Goal: Task Accomplishment & Management: Manage account settings

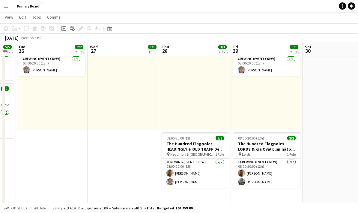
scroll to position [0, 197]
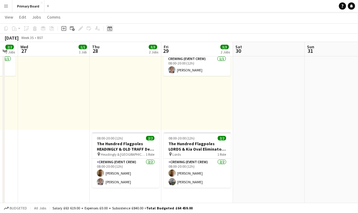
click at [112, 26] on icon "Date picker" at bounding box center [109, 28] width 5 height 5
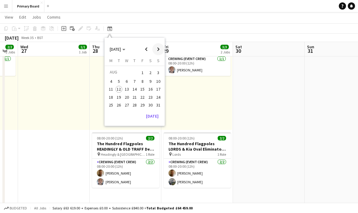
click at [159, 48] on span "Next month" at bounding box center [158, 49] width 12 height 12
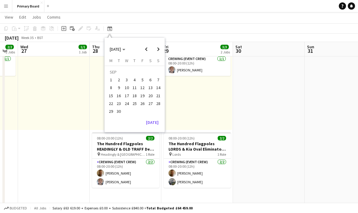
click at [137, 96] on span "18" at bounding box center [134, 95] width 7 height 7
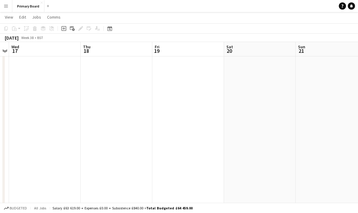
click at [111, 125] on app-date-cell at bounding box center [117, 77] width 72 height 325
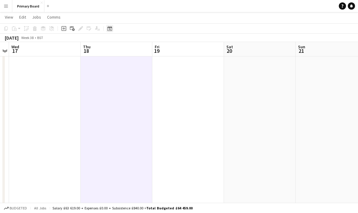
click at [110, 29] on icon at bounding box center [110, 29] width 2 height 2
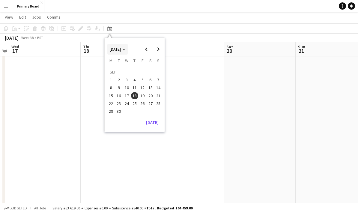
click at [128, 50] on span "Choose month and year" at bounding box center [117, 49] width 20 height 14
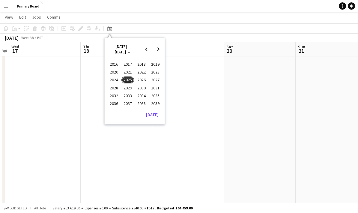
click at [117, 79] on span "2024" at bounding box center [114, 80] width 12 height 7
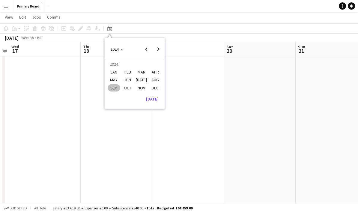
click at [116, 86] on span "SEP" at bounding box center [114, 87] width 12 height 7
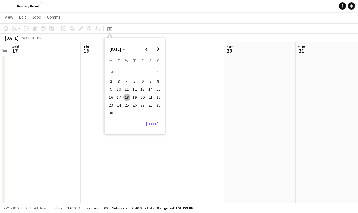
click at [125, 95] on span "18" at bounding box center [126, 97] width 7 height 7
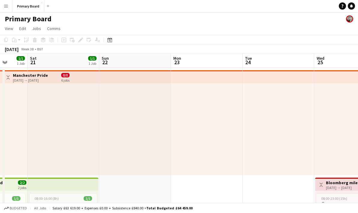
scroll to position [0, 211]
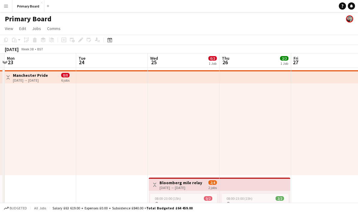
click at [194, 191] on app-top-bar "Toggle View Bloomberg mile relay [DATE] → [DATE] 2/4 2 jobs" at bounding box center [184, 184] width 71 height 13
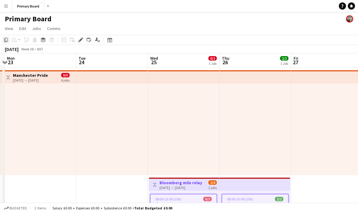
click at [9, 41] on div "Copy" at bounding box center [5, 39] width 7 height 7
click at [110, 40] on icon "Date picker" at bounding box center [109, 40] width 5 height 5
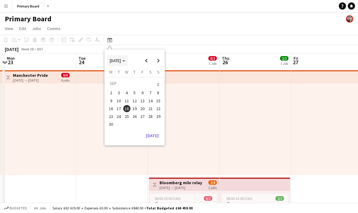
click at [128, 65] on span "Choose month and year" at bounding box center [117, 60] width 20 height 14
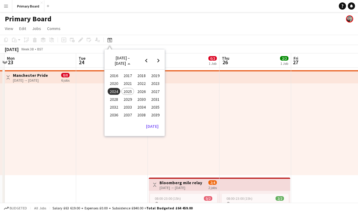
click at [123, 92] on span "2025" at bounding box center [128, 91] width 12 height 7
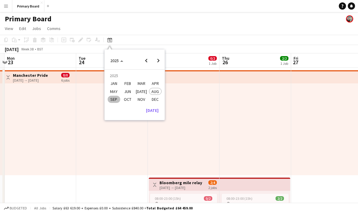
click at [119, 100] on span "SEP" at bounding box center [114, 99] width 12 height 7
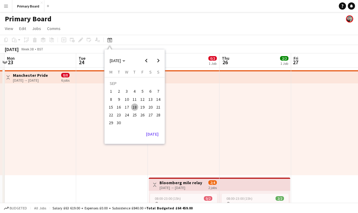
click at [137, 107] on span "18" at bounding box center [134, 107] width 7 height 7
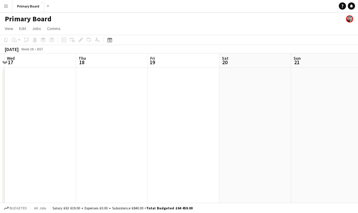
scroll to position [0, 206]
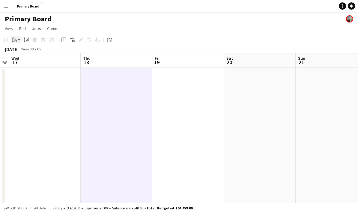
click at [17, 40] on div "Paste" at bounding box center [14, 39] width 7 height 7
click at [43, 54] on link "Paste Ctrl+V" at bounding box center [44, 51] width 56 height 5
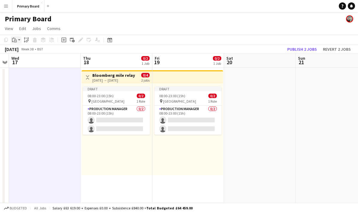
click at [12, 43] on div "Paste" at bounding box center [14, 39] width 7 height 7
click at [27, 53] on link "Paste Ctrl+V" at bounding box center [44, 51] width 56 height 5
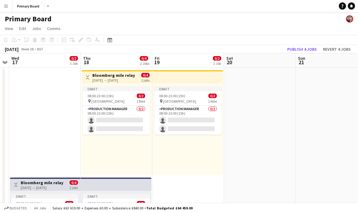
click at [167, 77] on app-top-bar at bounding box center [187, 76] width 71 height 13
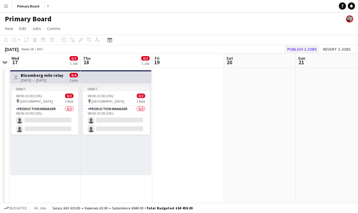
click at [308, 47] on button "Publish 2 jobs" at bounding box center [302, 49] width 35 height 8
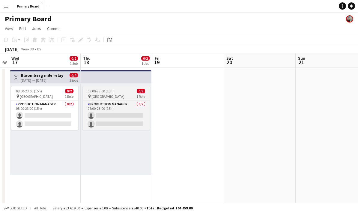
click at [130, 94] on div "pin London 1 Role" at bounding box center [116, 96] width 67 height 5
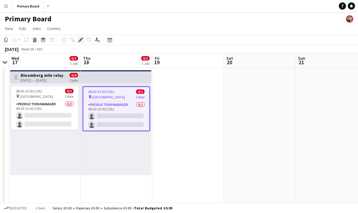
click at [81, 36] on div "Edit" at bounding box center [80, 39] width 7 height 7
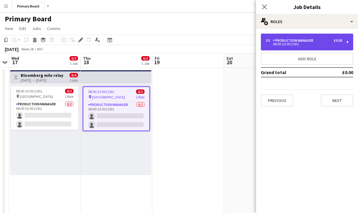
click at [307, 41] on div "Production manager" at bounding box center [294, 40] width 43 height 4
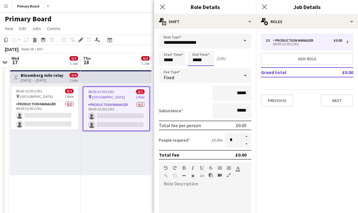
click at [209, 57] on input "*****" at bounding box center [201, 58] width 26 height 15
click at [175, 61] on input "*****" at bounding box center [172, 58] width 26 height 15
click at [170, 68] on div at bounding box center [166, 69] width 12 height 6
click at [172, 72] on div "Fixed" at bounding box center [199, 75] width 80 height 14
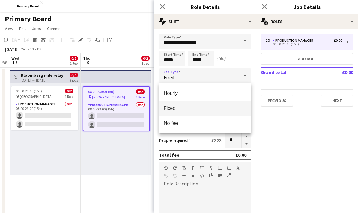
click at [187, 72] on div at bounding box center [179, 106] width 358 height 213
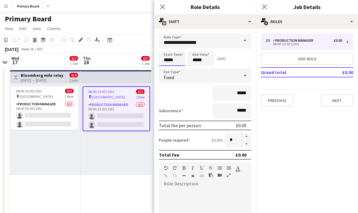
click at [168, 58] on input "*****" at bounding box center [172, 58] width 26 height 15
click at [167, 71] on div at bounding box center [166, 69] width 12 height 6
click at [169, 68] on div at bounding box center [166, 69] width 12 height 6
click at [173, 67] on div at bounding box center [178, 69] width 12 height 6
click at [167, 71] on div at bounding box center [166, 69] width 12 height 6
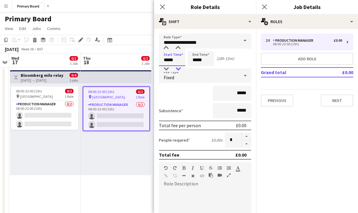
click at [183, 71] on div at bounding box center [178, 69] width 12 height 6
type input "*****"
click at [203, 62] on input "*****" at bounding box center [201, 58] width 26 height 15
click at [194, 74] on div "Fixed" at bounding box center [199, 75] width 80 height 14
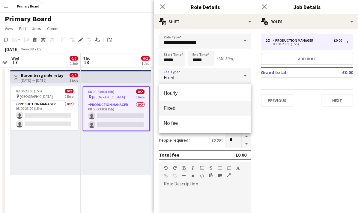
click at [198, 62] on div at bounding box center [179, 106] width 358 height 213
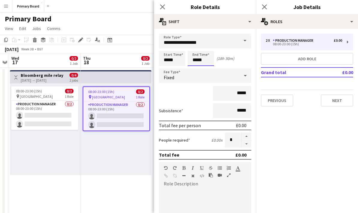
click at [199, 56] on input "*****" at bounding box center [201, 58] width 26 height 15
type input "*****"
click at [243, 162] on form "**********" at bounding box center [205, 197] width 102 height 326
click at [159, 10] on app-icon "Close pop-in" at bounding box center [162, 7] width 9 height 9
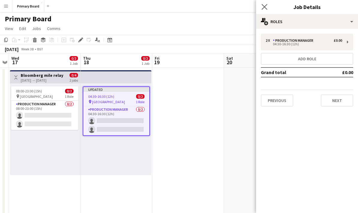
click at [268, 7] on app-icon "Close pop-in" at bounding box center [264, 7] width 9 height 9
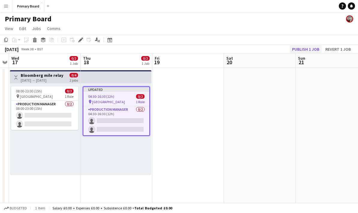
click at [309, 50] on button "Publish 1 job" at bounding box center [306, 49] width 32 height 8
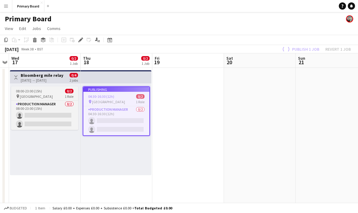
click at [51, 98] on div "pin London 1 Role" at bounding box center [44, 96] width 67 height 5
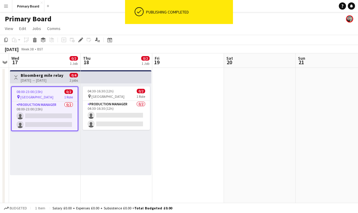
click at [92, 44] on app-toolbar "Copy Paste Paste Ctrl+V Paste with crew Ctrl+Shift+V Paste linked Job [GEOGRAPH…" at bounding box center [179, 40] width 358 height 10
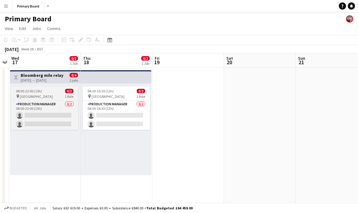
click at [52, 87] on app-job-card "08:00-23:00 (15h) 0/2 pin London 1 Role Production manager 0/2 08:00-23:00 (15h…" at bounding box center [44, 108] width 67 height 44
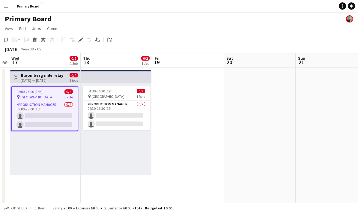
click at [86, 38] on div "Add job Add linked Job Edit Edit linked Job Applicants" at bounding box center [78, 39] width 46 height 7
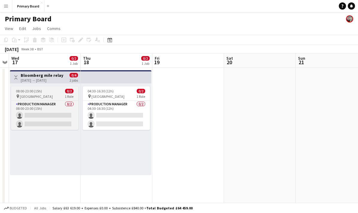
click at [53, 87] on app-job-card "08:00-23:00 (15h) 0/2 pin London 1 Role Production manager 0/2 08:00-23:00 (15h…" at bounding box center [44, 108] width 67 height 44
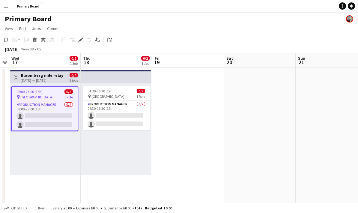
click at [75, 43] on div "Add job Add linked Job Edit Edit linked Job Applicants" at bounding box center [78, 39] width 46 height 7
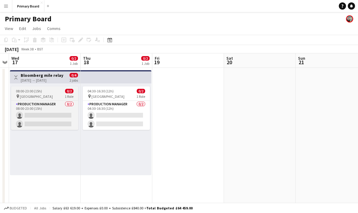
click at [45, 92] on div "08:00-23:00 (15h) 0/2" at bounding box center [44, 91] width 67 height 5
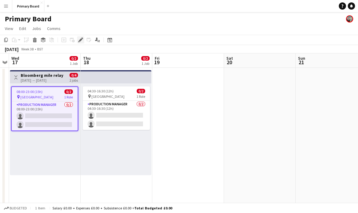
click at [83, 42] on div "Edit" at bounding box center [80, 39] width 7 height 7
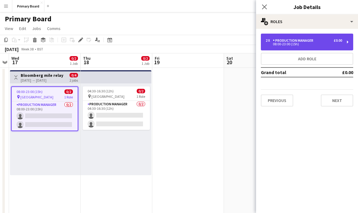
click at [307, 38] on div "2 x Production manager £0.00 08:00-23:00 (15h)" at bounding box center [307, 42] width 92 height 17
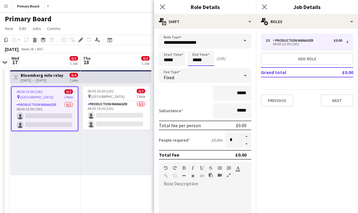
click at [201, 58] on input "*****" at bounding box center [201, 58] width 26 height 15
click at [173, 60] on input "*****" at bounding box center [172, 58] width 26 height 15
click at [169, 69] on div at bounding box center [166, 69] width 12 height 6
click at [167, 48] on div at bounding box center [166, 48] width 12 height 6
click at [162, 50] on div at bounding box center [166, 48] width 12 height 6
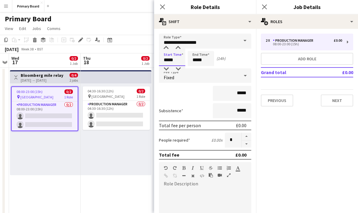
click at [167, 55] on input "*****" at bounding box center [172, 58] width 26 height 15
click at [166, 49] on div at bounding box center [166, 48] width 12 height 6
click at [160, 54] on input "*****" at bounding box center [172, 58] width 26 height 15
click at [164, 49] on div at bounding box center [166, 48] width 12 height 6
type input "*****"
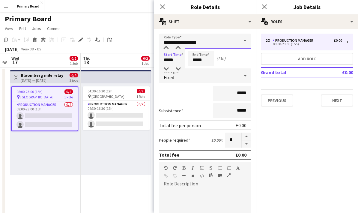
click at [163, 45] on input "**********" at bounding box center [205, 41] width 92 height 15
click at [166, 48] on input "**********" at bounding box center [205, 41] width 92 height 15
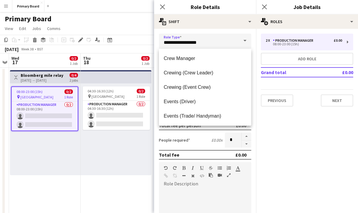
click at [154, 50] on div "[DATE] Week 38 • BST" at bounding box center [179, 49] width 358 height 8
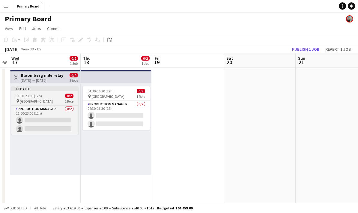
click at [50, 102] on div "pin London 1 Role" at bounding box center [44, 101] width 67 height 5
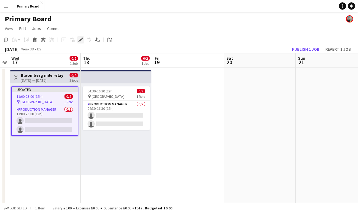
click at [81, 41] on icon "Edit" at bounding box center [80, 40] width 5 height 5
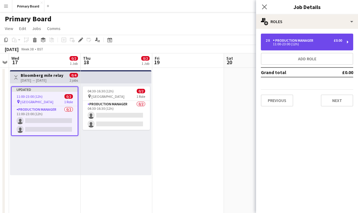
click at [317, 42] on div "2 x Production manager £0.00" at bounding box center [304, 40] width 77 height 4
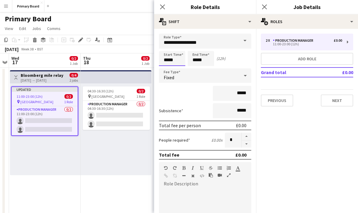
click at [174, 63] on input "*****" at bounding box center [172, 58] width 26 height 15
click at [169, 49] on div at bounding box center [166, 48] width 12 height 6
click at [169, 47] on div at bounding box center [166, 48] width 12 height 6
click at [167, 48] on div at bounding box center [166, 48] width 12 height 6
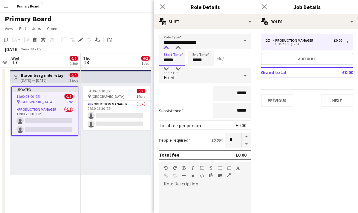
click at [167, 50] on div at bounding box center [166, 48] width 12 height 6
click at [165, 51] on div at bounding box center [166, 48] width 12 height 6
type input "*****"
click at [163, 8] on icon "Close pop-in" at bounding box center [163, 7] width 6 height 6
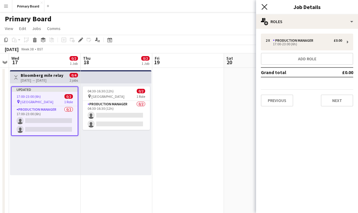
click at [266, 7] on icon "Close pop-in" at bounding box center [265, 7] width 6 height 6
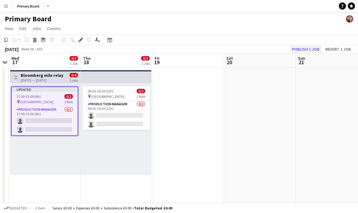
click at [313, 47] on button "Publish 1 job" at bounding box center [306, 49] width 32 height 8
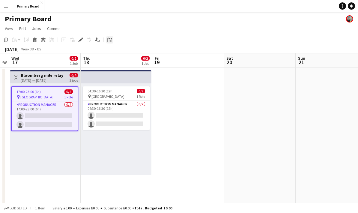
click at [113, 37] on div "Date picker" at bounding box center [109, 39] width 7 height 7
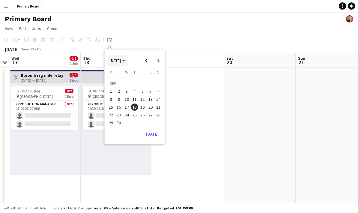
click at [128, 57] on span "Choose month and year" at bounding box center [117, 60] width 20 height 14
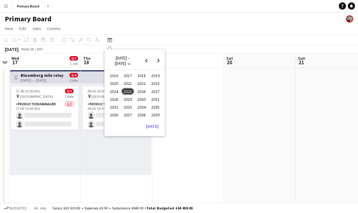
click at [123, 89] on span "2025" at bounding box center [128, 91] width 12 height 7
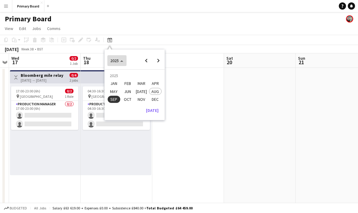
click at [119, 62] on span "2025" at bounding box center [114, 60] width 8 height 5
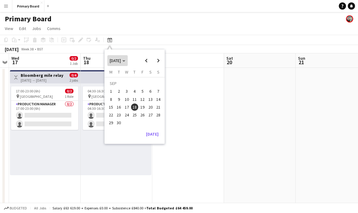
click at [121, 59] on span "[DATE]" at bounding box center [115, 60] width 11 height 5
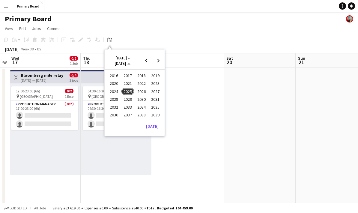
click at [114, 91] on span "2024" at bounding box center [114, 91] width 12 height 7
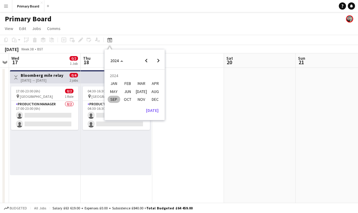
click at [112, 98] on span "SEP" at bounding box center [114, 99] width 12 height 7
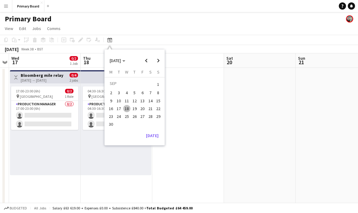
click at [122, 105] on span "17" at bounding box center [119, 108] width 7 height 7
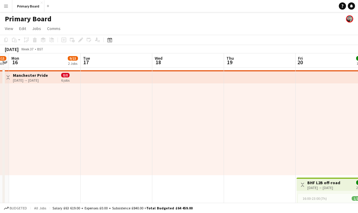
click at [208, 137] on div at bounding box center [188, 129] width 72 height 92
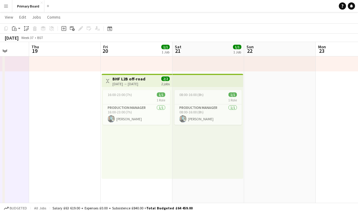
scroll to position [0, 201]
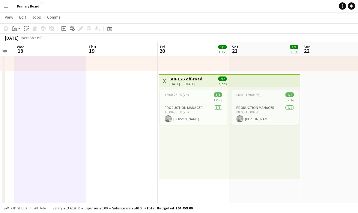
click at [216, 87] on app-top-bar "Toggle View BHF L2B off-road [DATE] → [DATE] 2/2 2 jobs" at bounding box center [194, 80] width 71 height 13
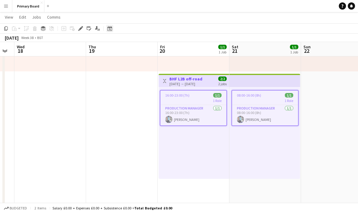
click at [110, 31] on icon at bounding box center [109, 28] width 5 height 5
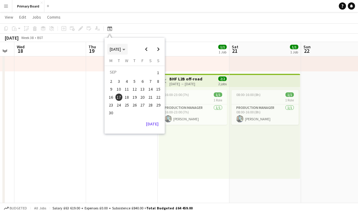
click at [123, 46] on span "Choose month and year" at bounding box center [117, 49] width 20 height 14
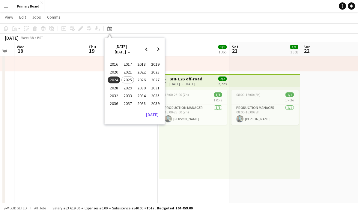
click at [131, 81] on span "2025" at bounding box center [128, 80] width 12 height 7
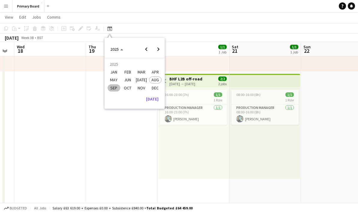
click at [113, 87] on span "SEP" at bounding box center [114, 87] width 12 height 7
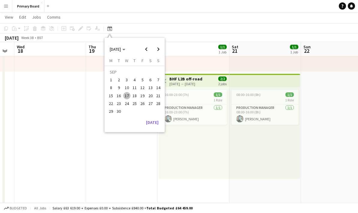
click at [128, 96] on span "17" at bounding box center [126, 95] width 7 height 7
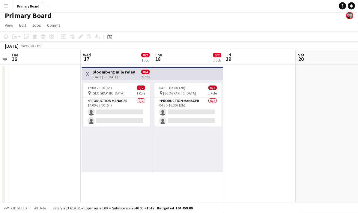
scroll to position [0, 0]
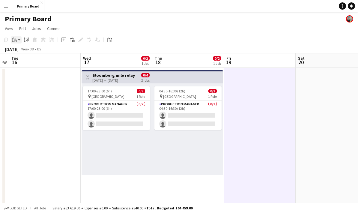
click at [17, 39] on div "Paste" at bounding box center [14, 39] width 7 height 7
click at [26, 50] on link "Paste Ctrl+V" at bounding box center [44, 51] width 56 height 5
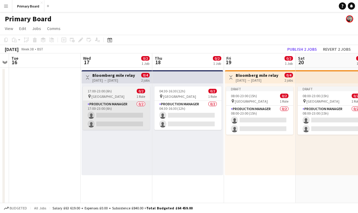
click at [122, 120] on app-card-role "Production manager 0/2 17:00-23:00 (6h) single-neutral-actions single-neutral-a…" at bounding box center [116, 115] width 67 height 29
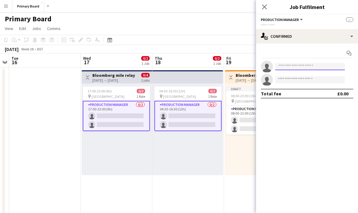
click at [308, 65] on input at bounding box center [310, 66] width 70 height 7
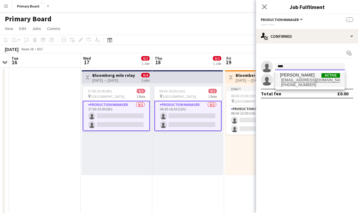
type input "****"
click at [311, 80] on span "[EMAIL_ADDRESS][DOMAIN_NAME]" at bounding box center [310, 80] width 60 height 5
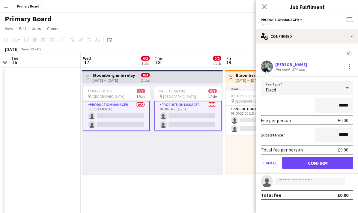
click at [345, 164] on button "Confirm" at bounding box center [317, 163] width 71 height 12
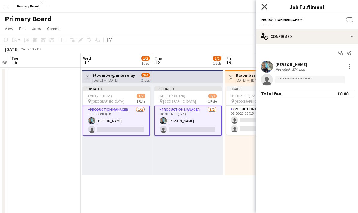
click at [264, 8] on icon at bounding box center [265, 7] width 6 height 6
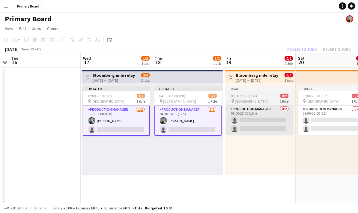
click at [262, 124] on app-card-role "Production manager 0/2 08:00-23:00 (15h) single-neutral-actions single-neutral-…" at bounding box center [259, 120] width 67 height 29
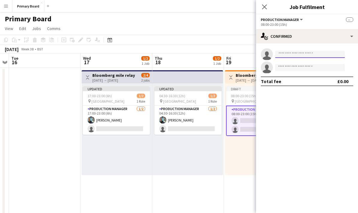
click at [308, 57] on input at bounding box center [310, 54] width 70 height 7
click at [267, 9] on icon at bounding box center [265, 7] width 6 height 6
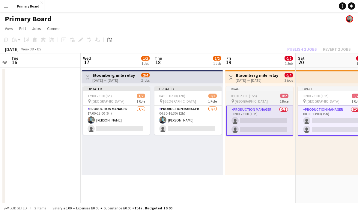
click at [269, 101] on div "pin London 1 Role" at bounding box center [259, 101] width 67 height 5
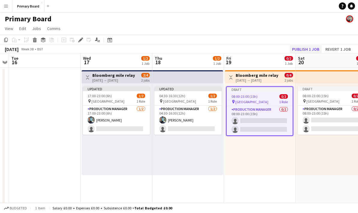
click at [317, 49] on button "Publish 1 job" at bounding box center [306, 49] width 32 height 8
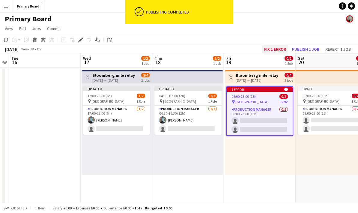
click at [275, 49] on button "Fix 1 error" at bounding box center [275, 49] width 27 height 8
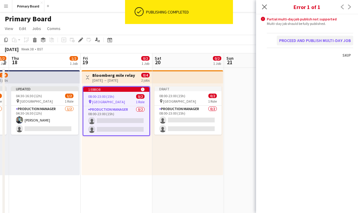
click at [317, 41] on button "Proceed and publish multi-day job" at bounding box center [315, 41] width 77 height 10
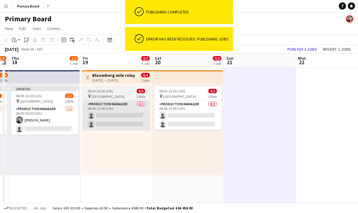
click at [129, 103] on app-card-role "Production manager 0/2 08:00-23:00 (15h) single-neutral-actions single-neutral-…" at bounding box center [116, 115] width 67 height 29
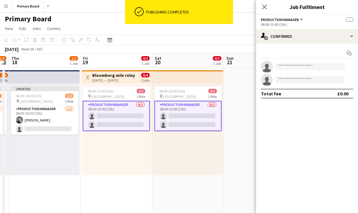
click at [133, 90] on div "08:00-23:00 (15h) 0/2" at bounding box center [116, 91] width 67 height 5
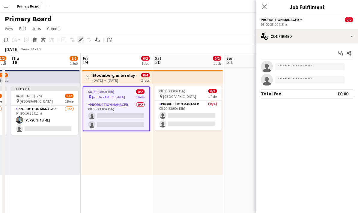
click at [83, 40] on div "Edit" at bounding box center [80, 39] width 7 height 7
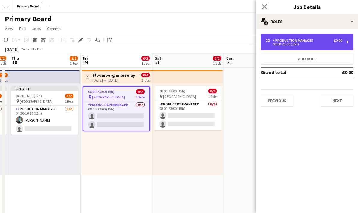
click at [314, 44] on div "08:00-23:00 (15h)" at bounding box center [304, 44] width 77 height 3
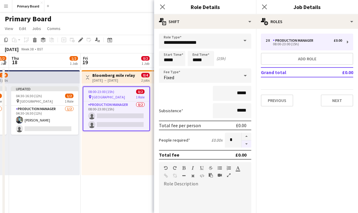
click at [251, 147] on button "button" at bounding box center [247, 144] width 10 height 8
type input "*"
click at [165, 9] on icon "Close pop-in" at bounding box center [163, 7] width 6 height 6
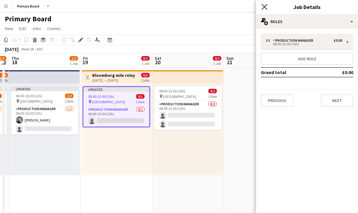
click at [265, 7] on icon at bounding box center [265, 7] width 6 height 6
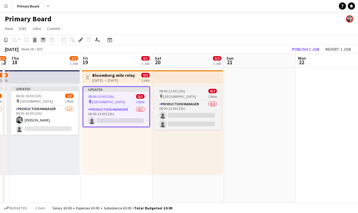
click at [200, 99] on app-job-card "08:00-23:00 (15h) 0/2 pin London 1 Role Production manager 0/2 08:00-23:00 (15h…" at bounding box center [188, 108] width 67 height 44
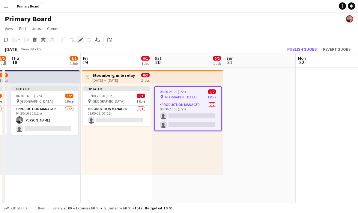
click at [81, 39] on icon at bounding box center [80, 39] width 3 height 3
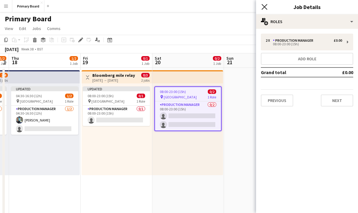
click at [264, 9] on icon "Close pop-in" at bounding box center [265, 7] width 6 height 6
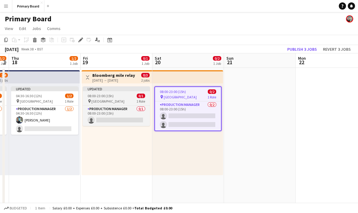
click at [133, 103] on div "pin London 1 Role" at bounding box center [116, 101] width 67 height 5
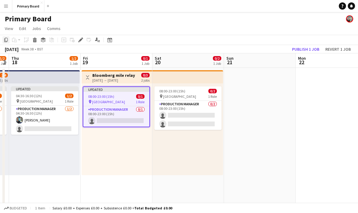
click at [6, 43] on div "Copy" at bounding box center [5, 39] width 7 height 7
click at [172, 138] on div "08:00-23:00 (15h) 0/2 pin London 1 Role Production manager 0/2 08:00-23:00 (15h…" at bounding box center [187, 129] width 71 height 92
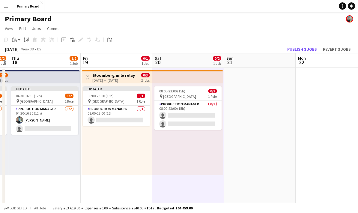
click at [34, 41] on div "Copy Paste Paste Ctrl+V Paste with crew Ctrl+Shift+V Paste linked Job [GEOGRAPH…" at bounding box center [28, 39] width 53 height 7
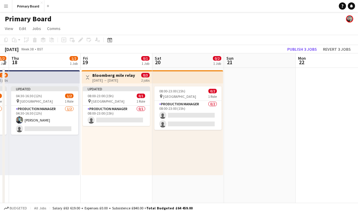
click at [185, 153] on div "08:00-23:00 (15h) 0/2 pin London 1 Role Production manager 0/2 08:00-23:00 (15h…" at bounding box center [187, 129] width 71 height 92
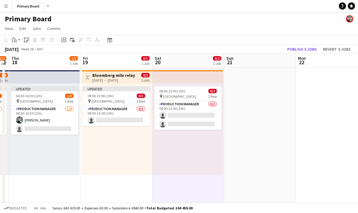
click at [30, 41] on div "Paste linked Job" at bounding box center [26, 39] width 7 height 7
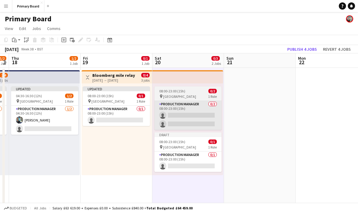
click at [197, 102] on app-card-role "Production manager 0/2 08:00-23:00 (15h) single-neutral-actions single-neutral-…" at bounding box center [188, 115] width 67 height 29
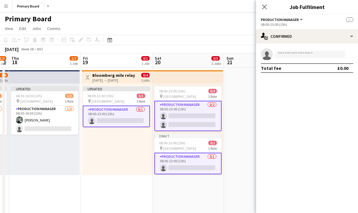
click at [203, 96] on div "pin London 1 Role" at bounding box center [188, 96] width 67 height 5
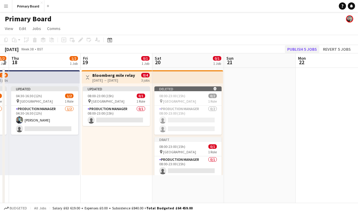
click at [314, 49] on button "Publish 5 jobs" at bounding box center [302, 49] width 35 height 8
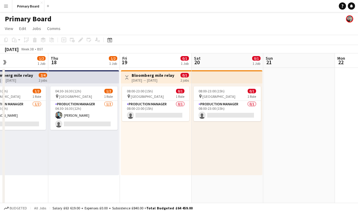
scroll to position [0, 140]
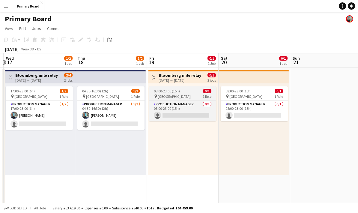
click at [188, 90] on div "08:00-23:00 (15h) 0/1" at bounding box center [182, 91] width 67 height 5
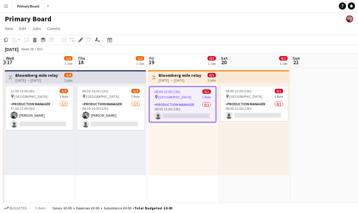
click at [205, 73] on div "Toggle View Bloomberg mile relay [DATE] → [DATE] 0/1 2 jobs" at bounding box center [183, 77] width 66 height 10
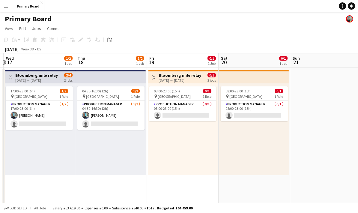
click at [197, 67] on app-board-header-date "Fri 19 0/1 1 Job" at bounding box center [183, 60] width 72 height 14
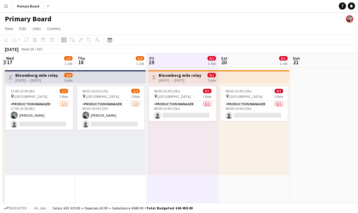
click at [191, 83] on app-top-bar "Toggle View Bloomberg mile relay [DATE] → [DATE] 0/1 2 jobs" at bounding box center [183, 76] width 71 height 13
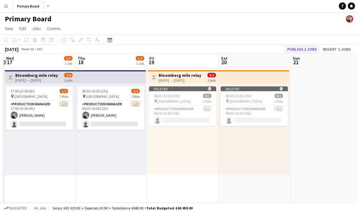
click at [311, 48] on button "Publish 2 jobs" at bounding box center [302, 49] width 35 height 8
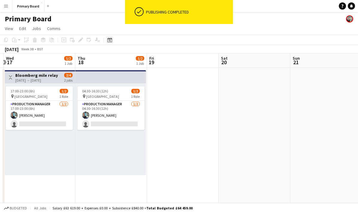
click at [110, 39] on icon at bounding box center [109, 40] width 5 height 5
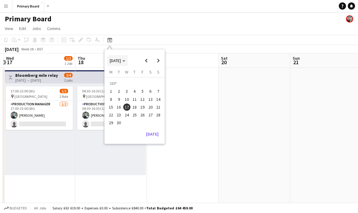
click at [115, 59] on span "[DATE]" at bounding box center [115, 60] width 11 height 5
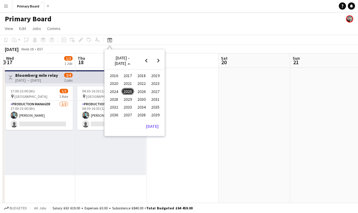
click at [112, 93] on span "2024" at bounding box center [114, 91] width 12 height 7
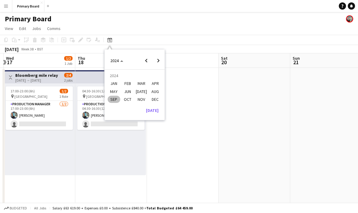
click at [113, 99] on span "SEP" at bounding box center [114, 99] width 12 height 7
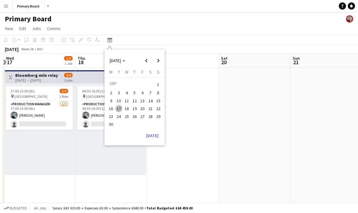
click at [128, 109] on span "18" at bounding box center [126, 108] width 7 height 7
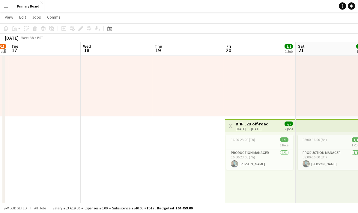
scroll to position [58, 0]
click at [271, 140] on div "16:00-23:00 (7h) 1/1" at bounding box center [259, 140] width 67 height 5
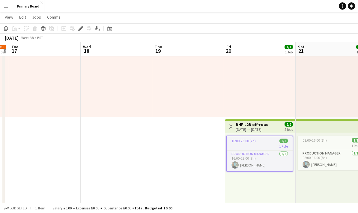
click at [278, 126] on div "Toggle View BHF L2B off-road [DATE] → [DATE] 2/2 2 jobs" at bounding box center [260, 127] width 66 height 10
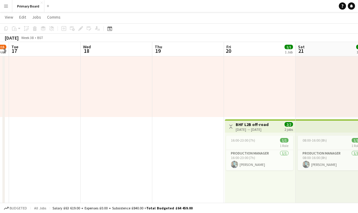
click at [276, 127] on div "Toggle View BHF L2B off-road [DATE] → [DATE] 2/2 2 jobs" at bounding box center [260, 127] width 66 height 10
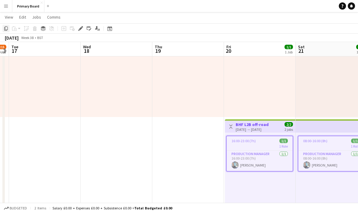
click at [4, 29] on icon "Copy" at bounding box center [6, 28] width 5 height 5
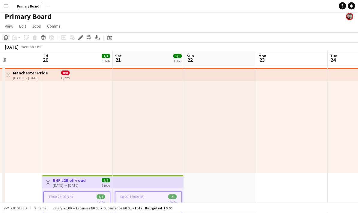
scroll to position [0, 0]
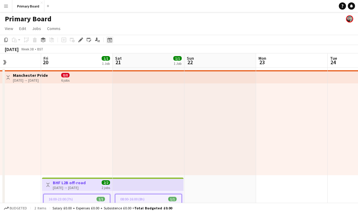
click at [109, 43] on div "Date picker" at bounding box center [109, 39] width 7 height 7
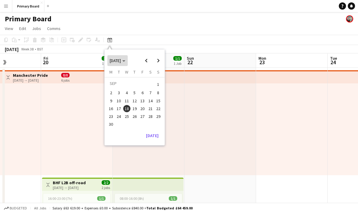
click at [117, 64] on span "Choose month and year" at bounding box center [117, 60] width 20 height 14
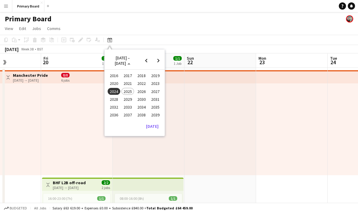
click at [128, 93] on span "2025" at bounding box center [128, 91] width 12 height 7
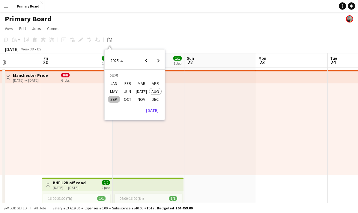
click at [116, 101] on span "SEP" at bounding box center [114, 99] width 12 height 7
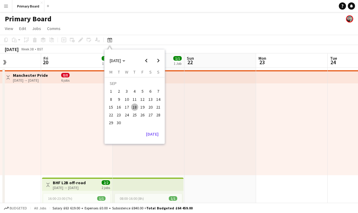
click at [134, 108] on span "18" at bounding box center [134, 107] width 7 height 7
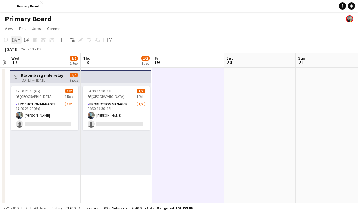
click at [14, 41] on icon "Paste" at bounding box center [14, 40] width 5 height 5
click at [21, 52] on link "Paste Ctrl+V" at bounding box center [44, 51] width 56 height 5
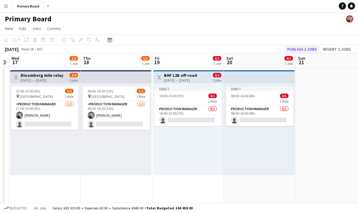
click at [308, 50] on button "Publish 2 jobs" at bounding box center [302, 49] width 35 height 8
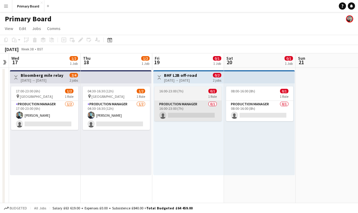
click at [212, 117] on app-card-role "Production manager 0/1 16:00-23:00 (7h) single-neutral-actions" at bounding box center [188, 111] width 67 height 20
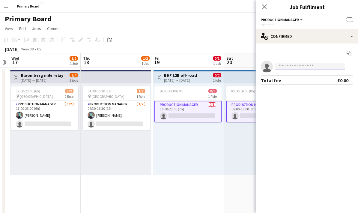
click at [315, 68] on input at bounding box center [310, 66] width 70 height 7
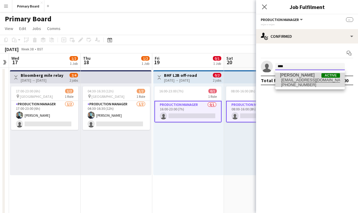
type input "****"
click at [308, 79] on span "[EMAIL_ADDRESS][DOMAIN_NAME]" at bounding box center [310, 80] width 60 height 5
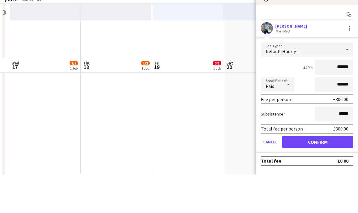
scroll to position [134, 0]
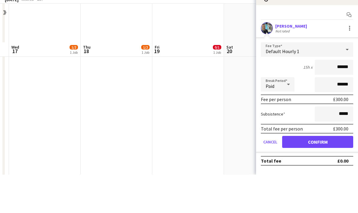
click at [332, 174] on button "Confirm" at bounding box center [317, 180] width 71 height 12
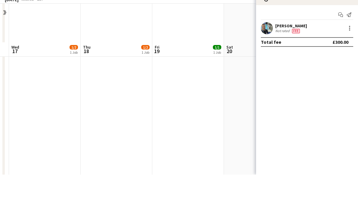
scroll to position [173, 0]
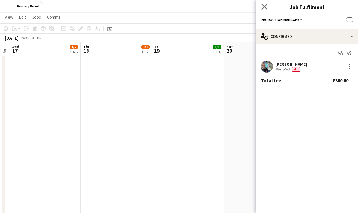
click at [267, 10] on app-icon "Close pop-in" at bounding box center [264, 7] width 9 height 9
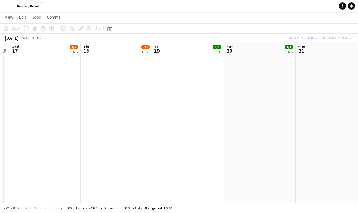
click at [304, 33] on app-toolbar "Copy Paste Paste Ctrl+V Paste with crew Ctrl+Shift+V Paste linked Job [GEOGRAPH…" at bounding box center [179, 28] width 358 height 10
click at [305, 38] on button "Publish 2 jobs" at bounding box center [302, 38] width 35 height 8
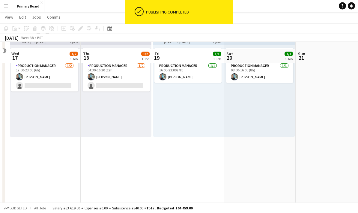
scroll to position [0, 0]
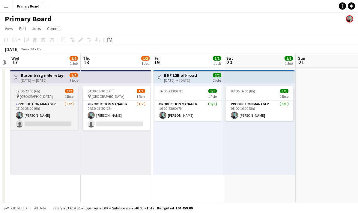
click at [52, 95] on div "pin London 1 Role" at bounding box center [44, 96] width 67 height 5
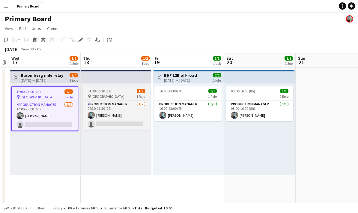
click at [118, 95] on div "pin London 1 Role" at bounding box center [116, 96] width 67 height 5
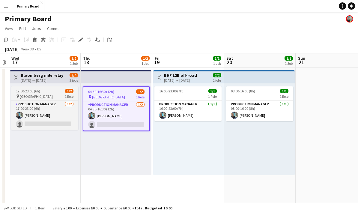
click at [54, 95] on div "pin London 1 Role" at bounding box center [44, 96] width 67 height 5
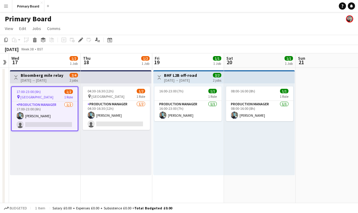
click at [7, 47] on div "[DATE]" at bounding box center [12, 49] width 14 height 6
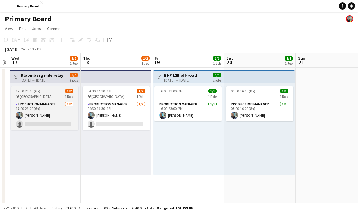
click at [35, 92] on span "17:00-23:00 (6h)" at bounding box center [28, 91] width 24 height 5
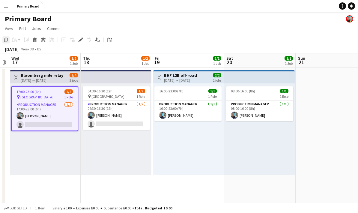
click at [6, 40] on icon "Copy" at bounding box center [6, 40] width 5 height 5
click at [111, 146] on div "04:30-16:30 (12h) 1/2 pin London 1 Role Production manager [DATE] 04:30-16:30 (…" at bounding box center [116, 129] width 71 height 92
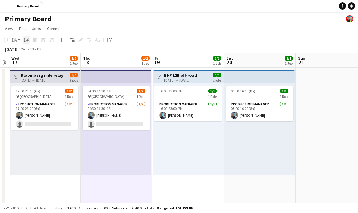
click at [29, 43] on div "Paste linked Job" at bounding box center [26, 39] width 7 height 7
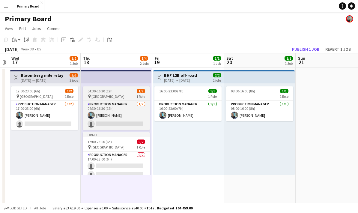
click at [126, 95] on div "pin London 1 Role" at bounding box center [116, 96] width 67 height 5
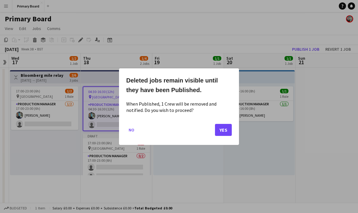
click at [227, 130] on button "Yes" at bounding box center [223, 130] width 17 height 12
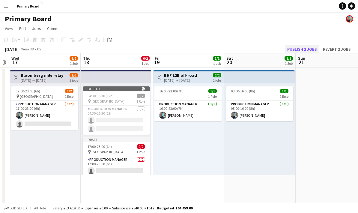
click at [315, 51] on button "Publish 2 jobs" at bounding box center [302, 49] width 35 height 8
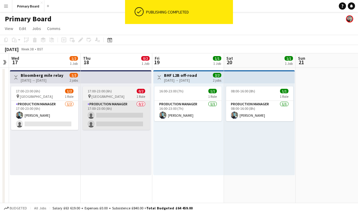
click at [120, 111] on app-card-role "Production manager 0/2 17:00-23:00 (6h) single-neutral-actions single-neutral-a…" at bounding box center [116, 115] width 67 height 29
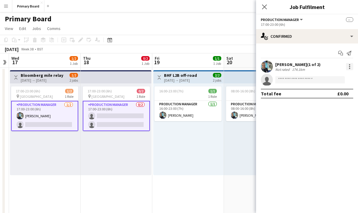
click at [350, 67] on div at bounding box center [349, 66] width 7 height 7
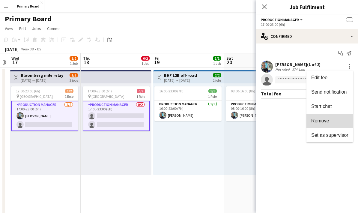
click at [331, 122] on span "Remove" at bounding box center [329, 120] width 37 height 5
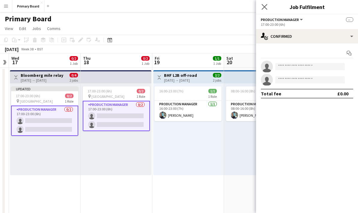
click at [268, 5] on app-icon "Close pop-in" at bounding box center [264, 7] width 9 height 9
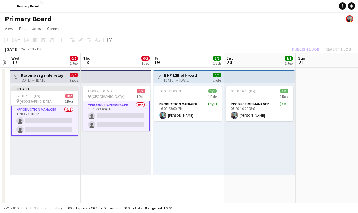
click at [292, 51] on div "Publish 1 job Revert 1 job" at bounding box center [321, 49] width 73 height 8
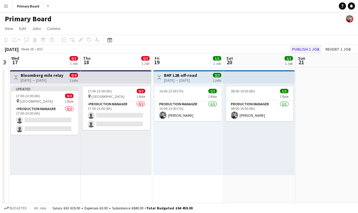
click at [310, 49] on button "Publish 1 job" at bounding box center [306, 49] width 32 height 8
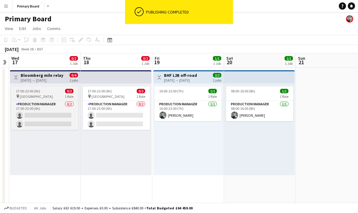
click at [38, 94] on div "pin London 1 Role" at bounding box center [44, 96] width 67 height 5
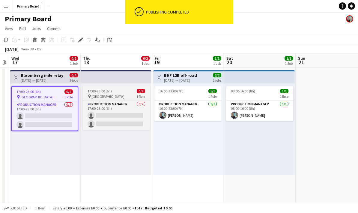
click at [100, 96] on span "[GEOGRAPHIC_DATA]" at bounding box center [108, 96] width 33 height 5
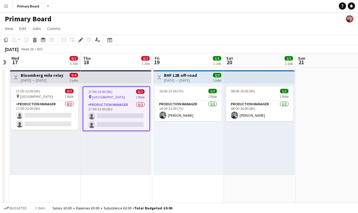
click at [36, 80] on div "[DATE] → [DATE]" at bounding box center [42, 80] width 43 height 5
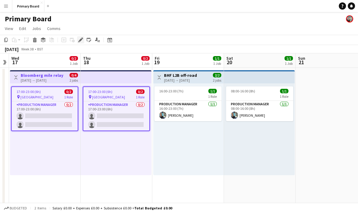
click at [77, 41] on div "Edit" at bounding box center [80, 39] width 7 height 7
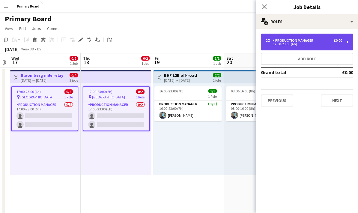
click at [324, 43] on div "17:00-23:00 (6h)" at bounding box center [304, 44] width 77 height 3
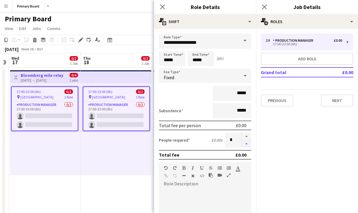
click at [247, 146] on button "button" at bounding box center [247, 144] width 10 height 8
click at [250, 140] on button "button" at bounding box center [247, 137] width 10 height 8
click at [248, 137] on button "button" at bounding box center [247, 137] width 10 height 8
type input "*"
click at [163, 7] on icon at bounding box center [163, 7] width 6 height 6
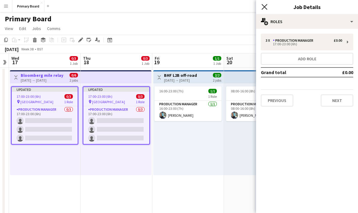
click at [267, 9] on icon at bounding box center [265, 7] width 6 height 6
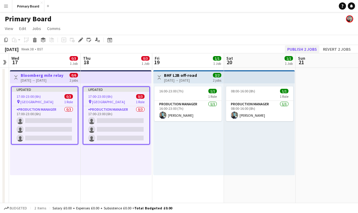
click at [306, 48] on button "Publish 2 jobs" at bounding box center [302, 49] width 35 height 8
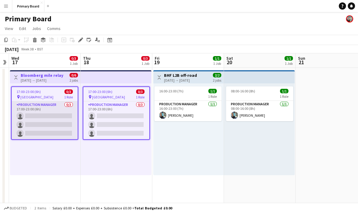
click at [42, 120] on app-card-role "Production manager 0/3 17:00-23:00 (6h) single-neutral-actions single-neutral-a…" at bounding box center [45, 120] width 66 height 38
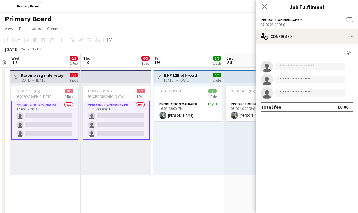
click at [316, 68] on input at bounding box center [310, 66] width 70 height 7
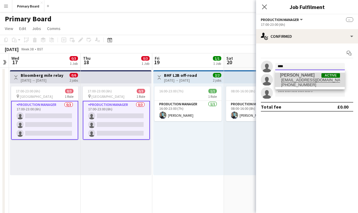
type input "****"
click at [310, 80] on span "[EMAIL_ADDRESS][DOMAIN_NAME]" at bounding box center [310, 80] width 60 height 5
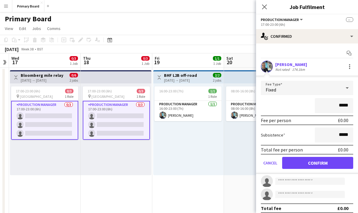
click at [327, 165] on button "Confirm" at bounding box center [317, 163] width 71 height 12
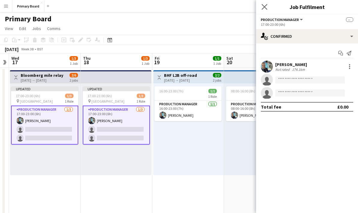
click at [265, 10] on icon "Close pop-in" at bounding box center [265, 7] width 6 height 6
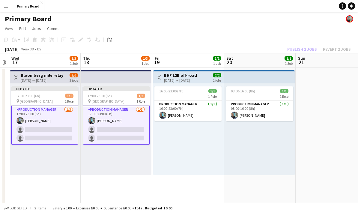
click at [307, 44] on app-toolbar "Copy Paste Paste Ctrl+V Paste with crew Ctrl+Shift+V Paste linked Job [GEOGRAPH…" at bounding box center [179, 40] width 358 height 10
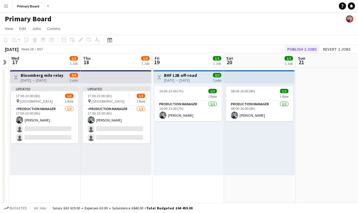
click at [305, 50] on button "Publish 2 jobs" at bounding box center [302, 49] width 35 height 8
